Goal: Check status: Check status

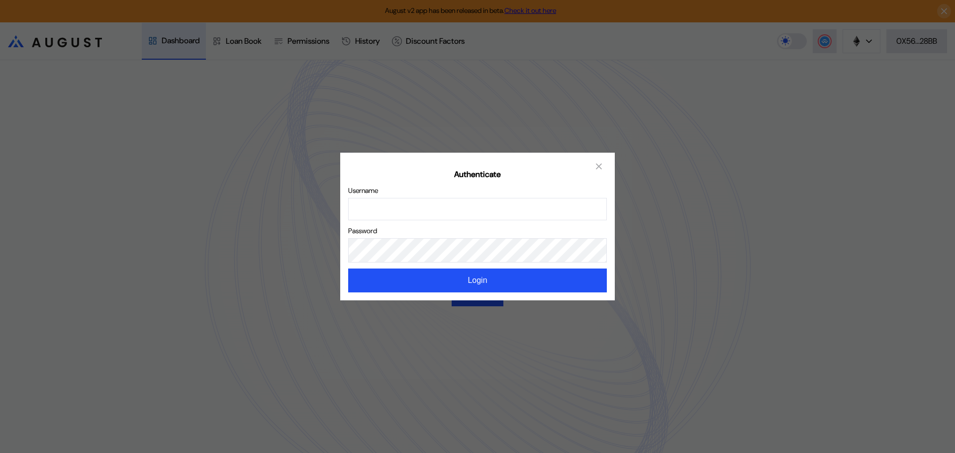
type input "*********"
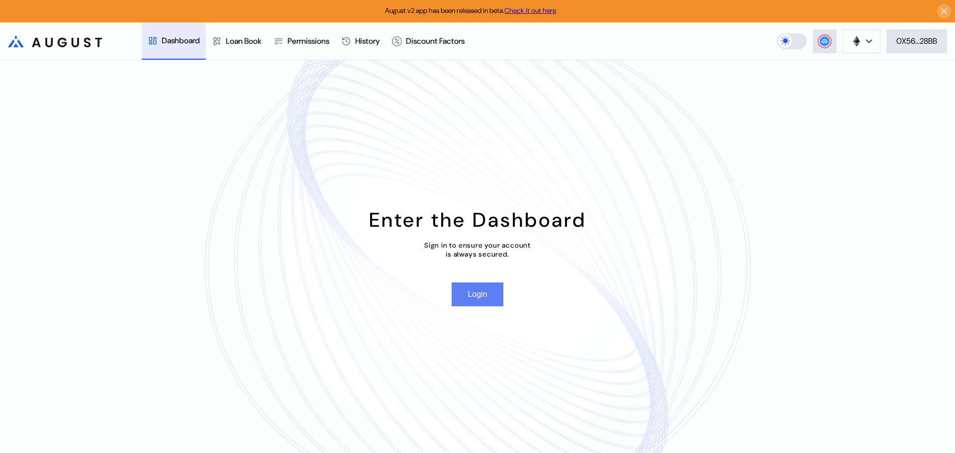
click at [457, 294] on button "Login" at bounding box center [477, 295] width 51 height 24
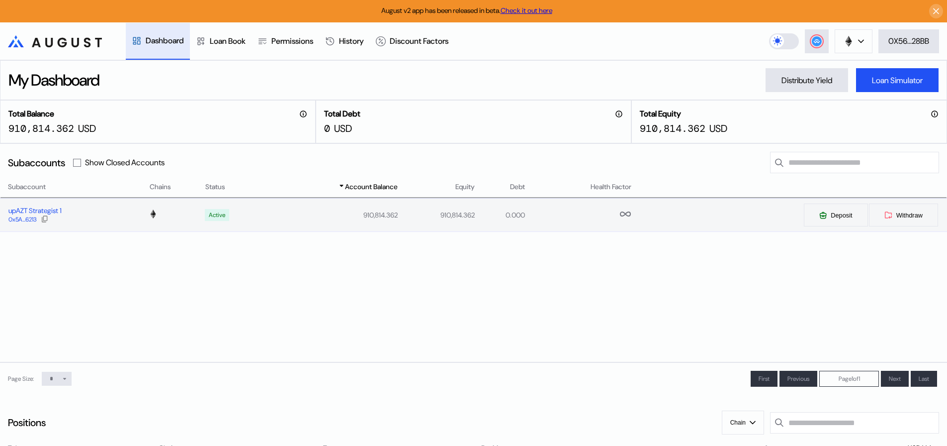
click at [45, 212] on div "upAZT Strategist 1" at bounding box center [34, 210] width 53 height 9
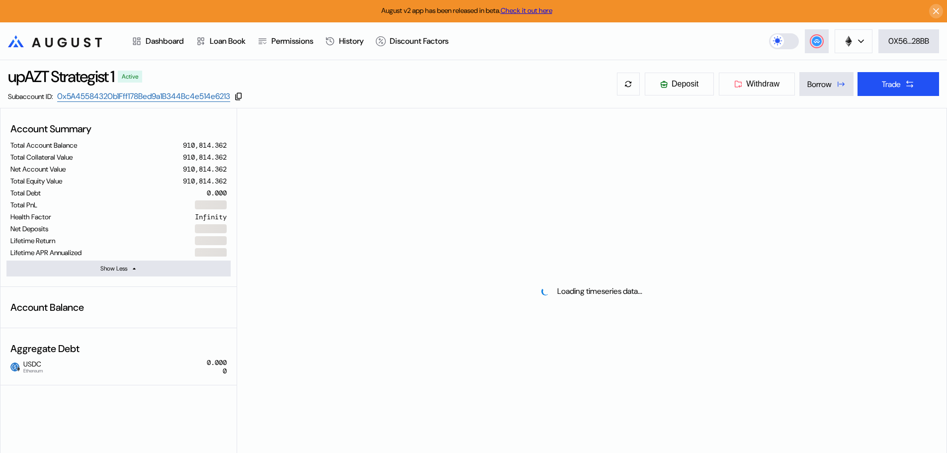
select select "*"
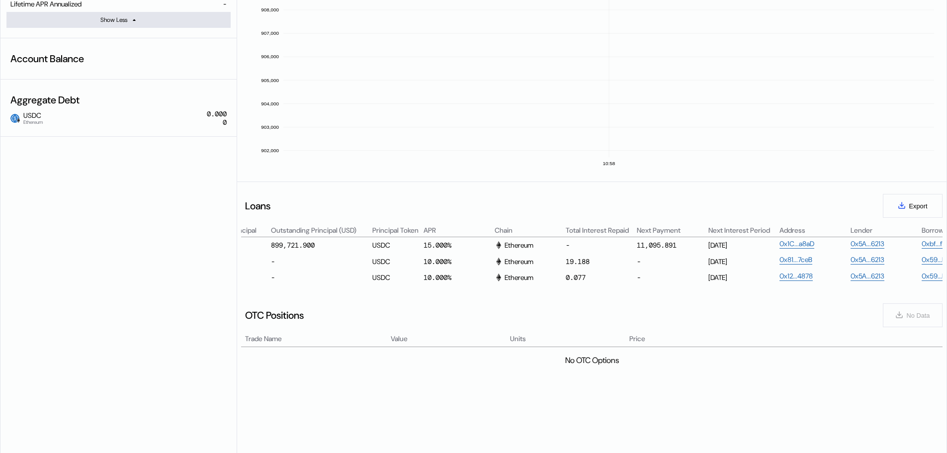
scroll to position [0, 473]
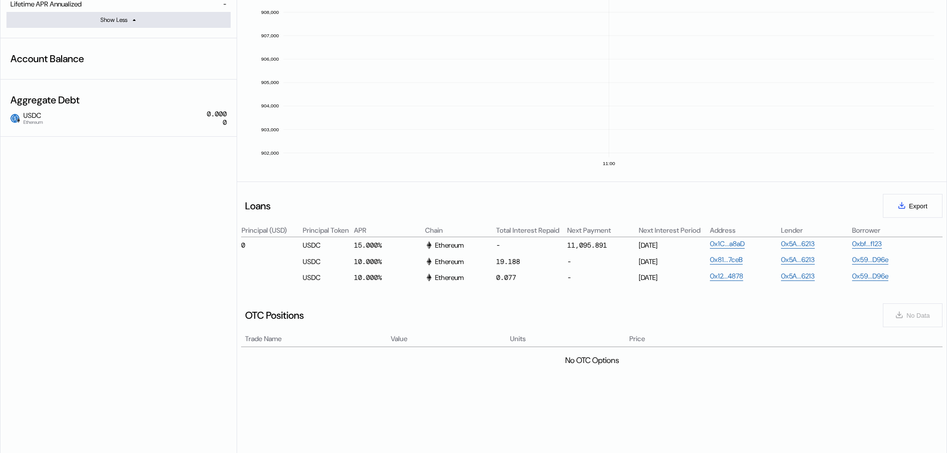
click at [576, 240] on div "11,095.891" at bounding box center [603, 245] width 70 height 12
drag, startPoint x: 568, startPoint y: 244, endPoint x: 607, endPoint y: 248, distance: 39.4
click at [607, 248] on div "11,095.891" at bounding box center [588, 245] width 40 height 9
copy div "11,095.891"
click at [667, 210] on div "Loans Export" at bounding box center [592, 206] width 702 height 24
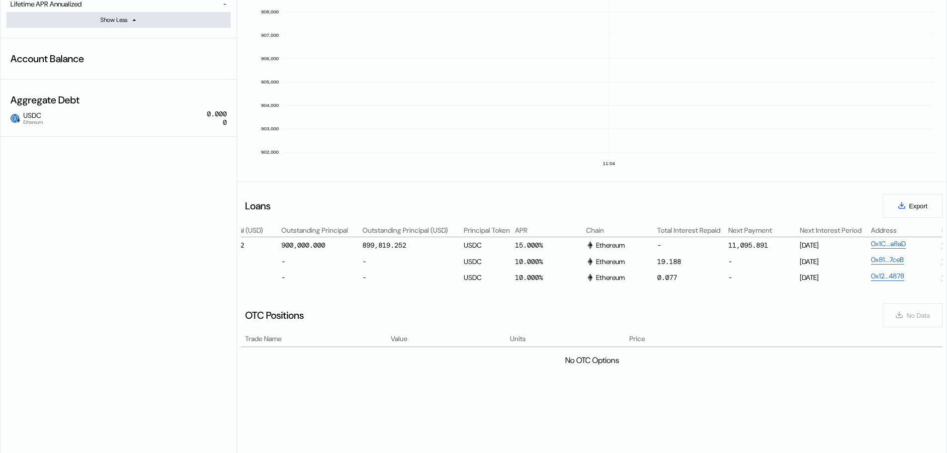
scroll to position [0, 310]
